Goal: Information Seeking & Learning: Learn about a topic

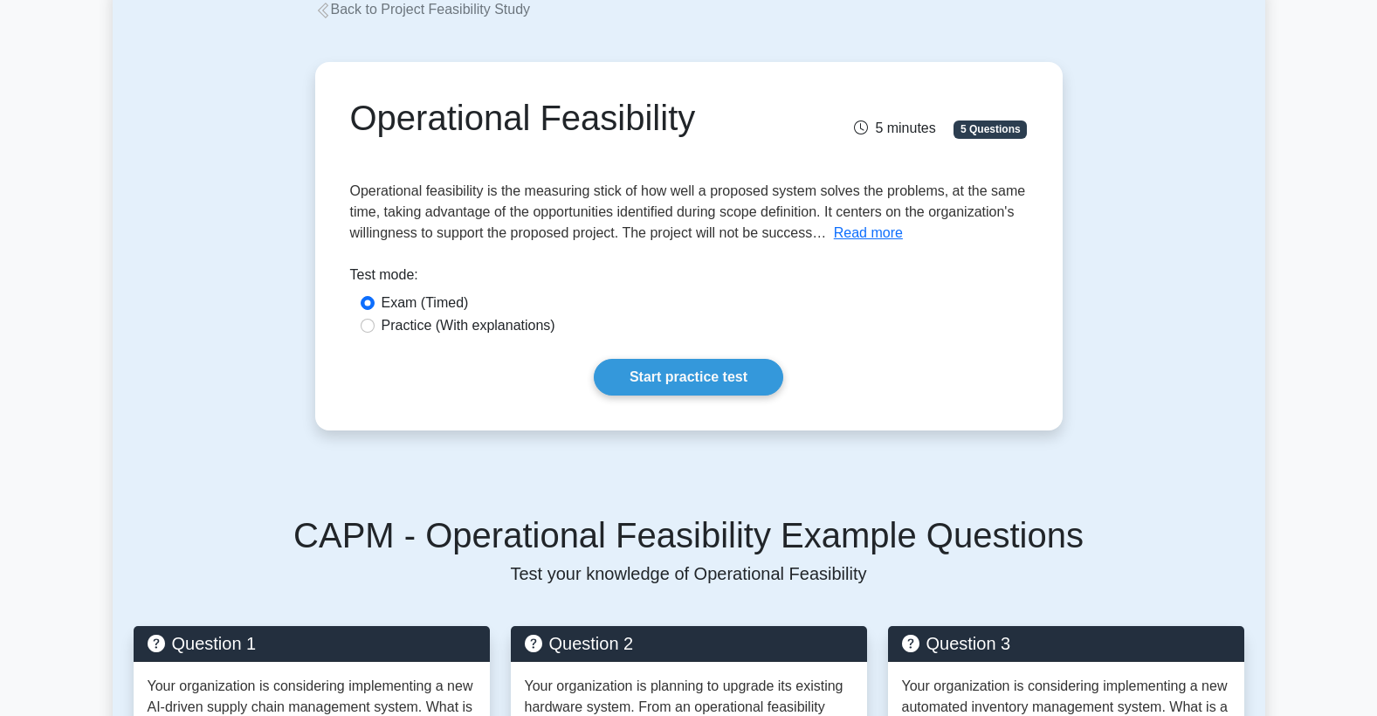
scroll to position [116, 0]
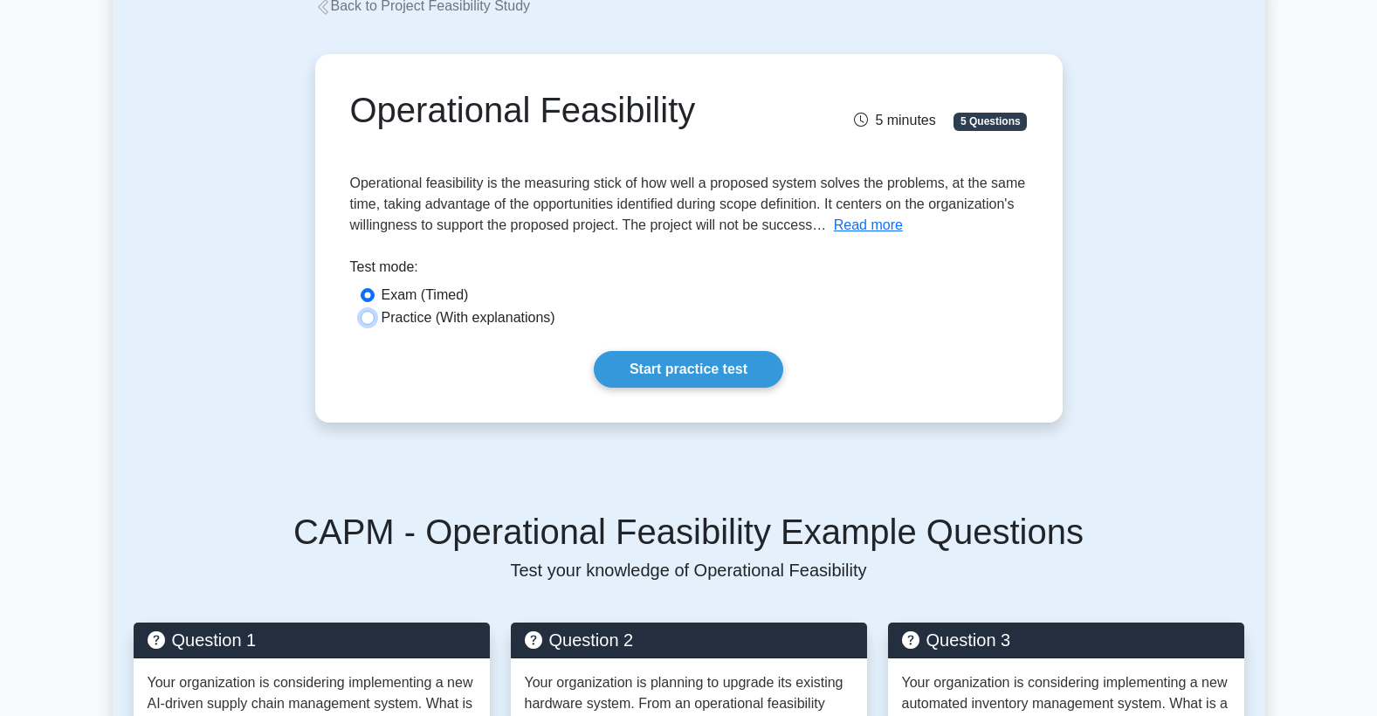
click at [373, 316] on input "Practice (With explanations)" at bounding box center [368, 318] width 14 height 14
radio input "true"
click at [760, 369] on link "Start practice test" at bounding box center [689, 369] width 190 height 37
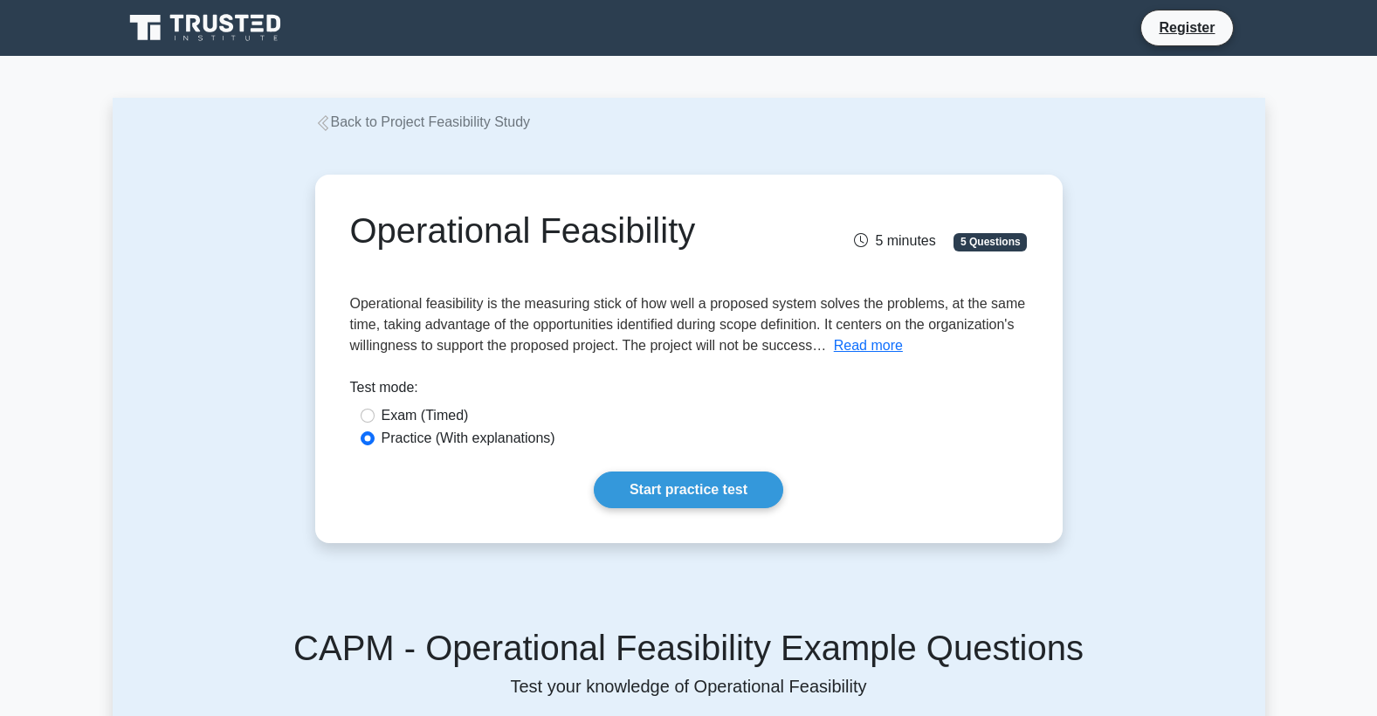
click at [480, 123] on link "Back to Project Feasibility Study" at bounding box center [423, 121] width 216 height 15
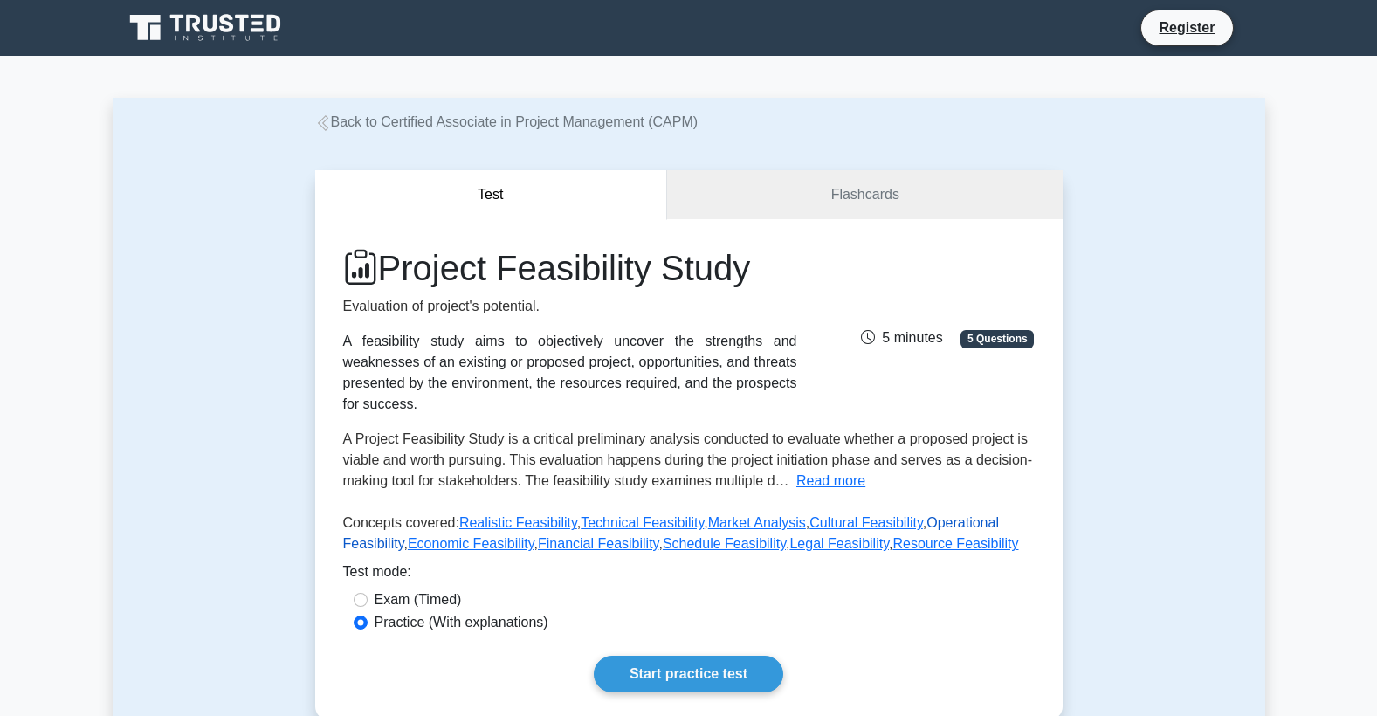
click at [936, 515] on link "Operational Feasibility" at bounding box center [671, 533] width 656 height 36
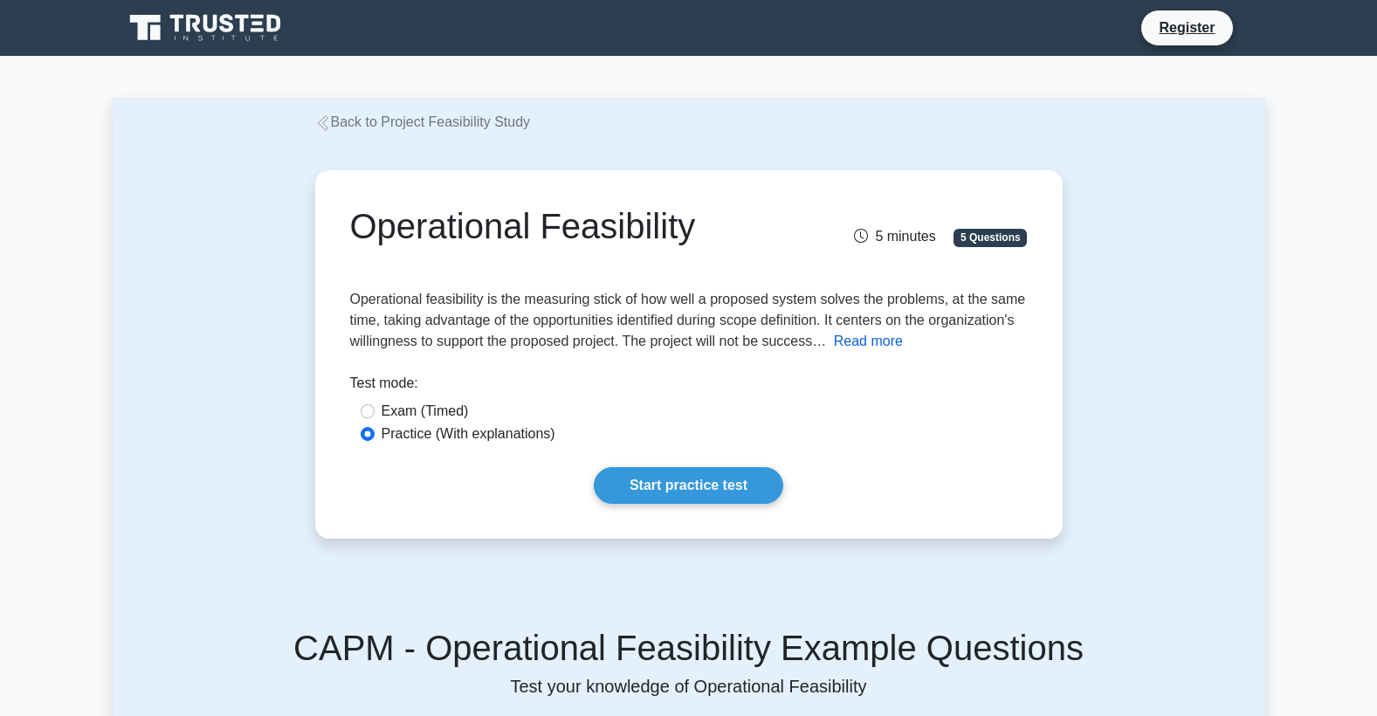
click at [864, 346] on button "Read more" at bounding box center [868, 341] width 69 height 21
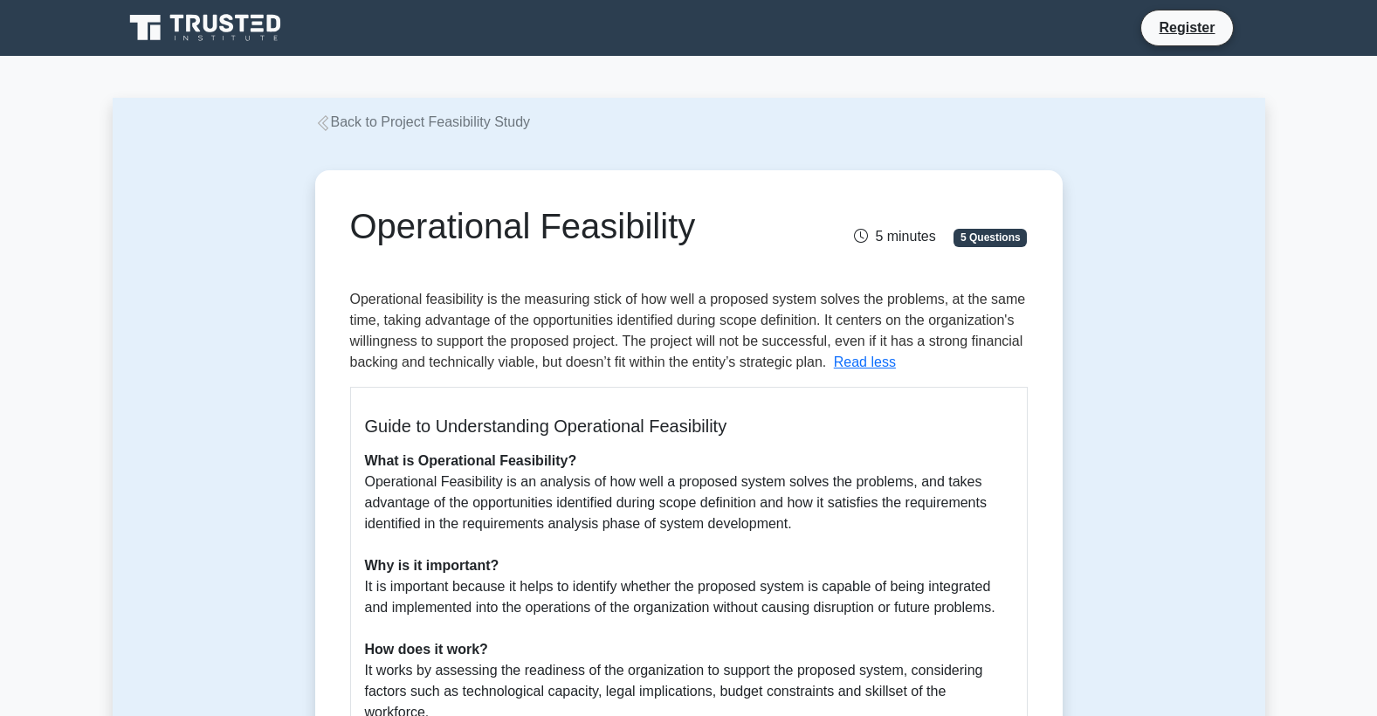
click at [966, 429] on h5 "Guide to Understanding Operational Feasibility" at bounding box center [689, 426] width 648 height 21
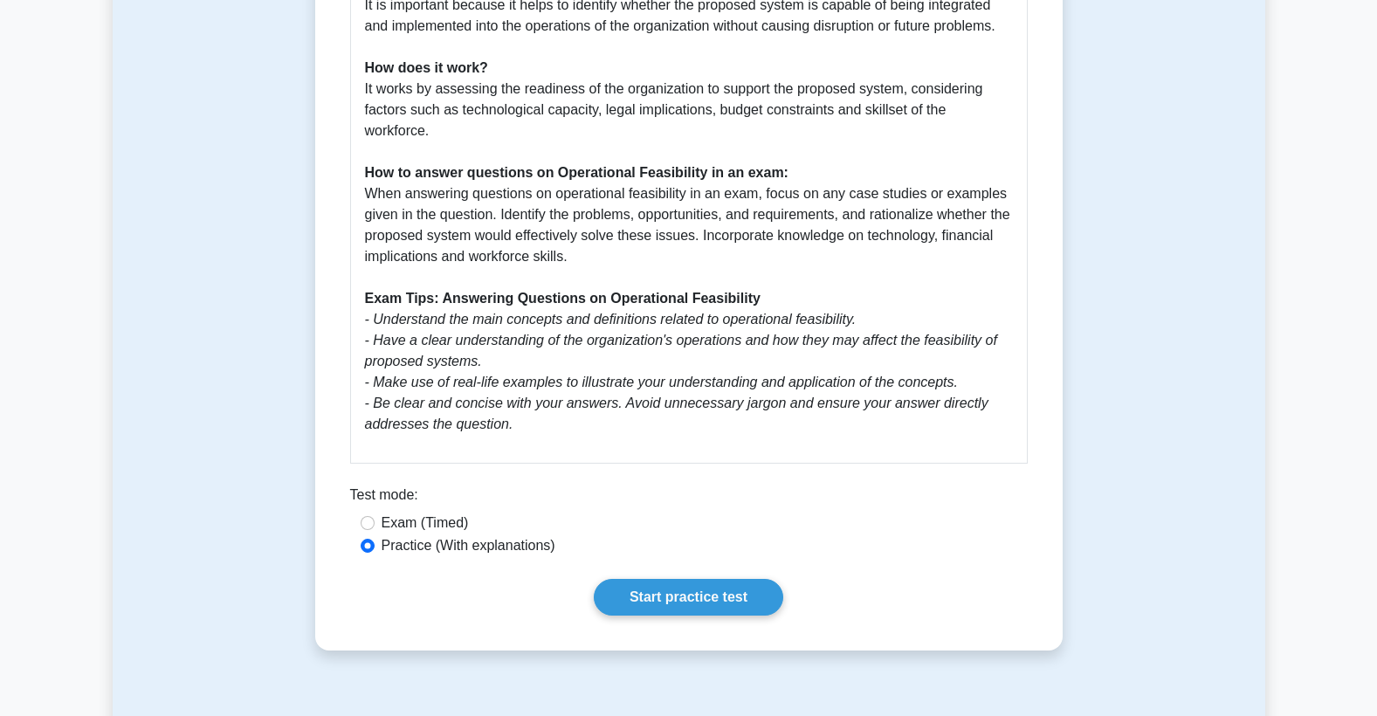
scroll to position [559, 0]
